Goal: Task Accomplishment & Management: Manage account settings

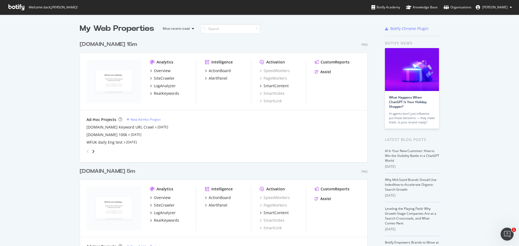
click at [504, 8] on span "[PERSON_NAME]" at bounding box center [494, 7] width 25 height 5
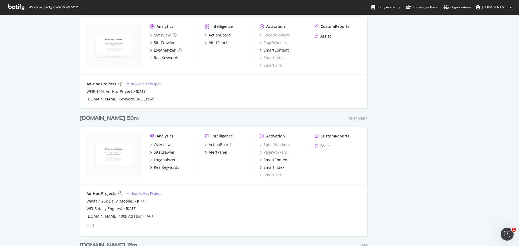
scroll to position [672, 0]
click at [161, 149] on div "SiteCrawler" at bounding box center [164, 151] width 21 height 5
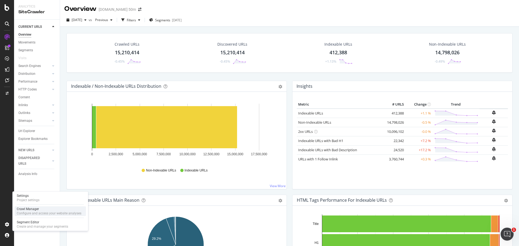
click at [44, 212] on div "Configure and access your website analyses" at bounding box center [49, 213] width 65 height 4
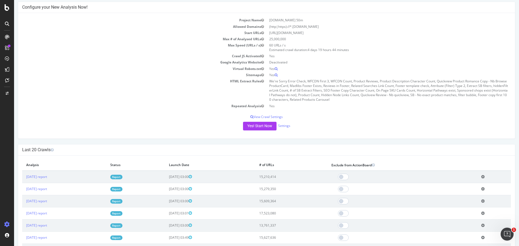
scroll to position [45, 0]
click at [286, 127] on link "Settings" at bounding box center [284, 125] width 12 height 5
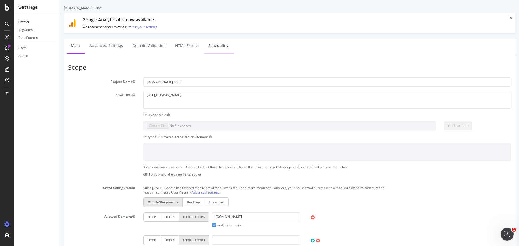
click at [211, 44] on link "Scheduling" at bounding box center [218, 45] width 28 height 15
